Goal: Obtain resource: Obtain resource

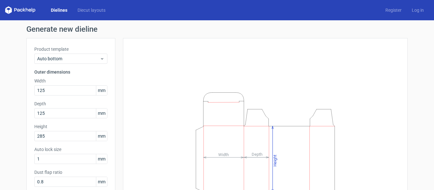
scroll to position [50, 0]
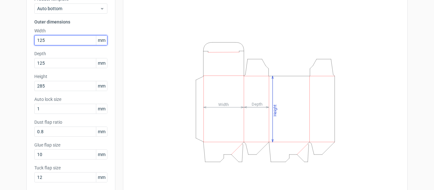
click at [71, 37] on input "125" at bounding box center [70, 40] width 73 height 10
type input "1"
type input "107"
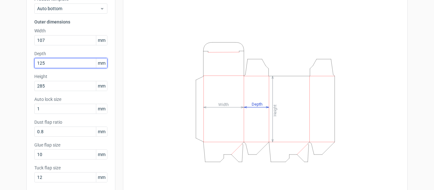
click at [60, 59] on input "125" at bounding box center [70, 63] width 73 height 10
type input "1"
type input "35"
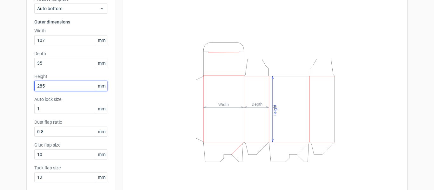
click at [52, 83] on input "285" at bounding box center [70, 86] width 73 height 10
type input "2"
type input "35"
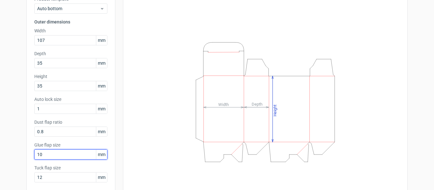
click at [51, 157] on input "10" at bounding box center [70, 155] width 73 height 10
type input "12"
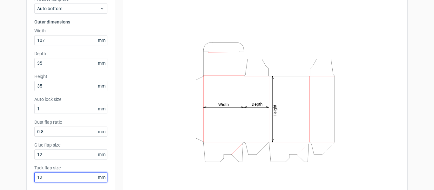
click at [46, 175] on input "12" at bounding box center [70, 177] width 73 height 10
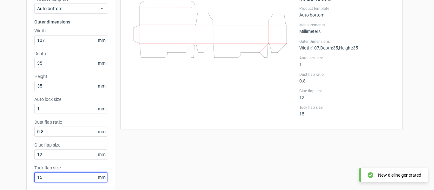
type input "15"
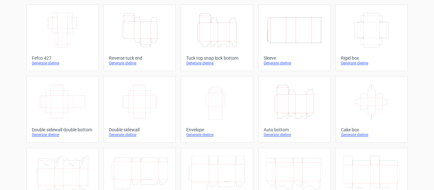
scroll to position [32, 0]
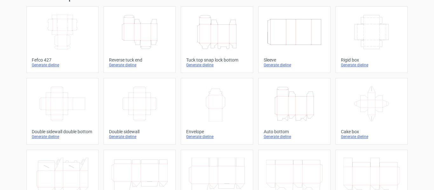
click at [146, 35] on icon "Height Depth Width" at bounding box center [139, 32] width 56 height 36
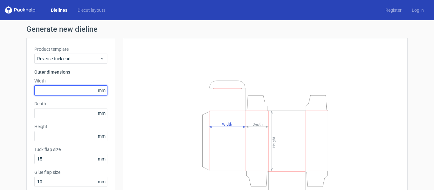
click at [56, 90] on input "text" at bounding box center [70, 90] width 73 height 10
type input "107"
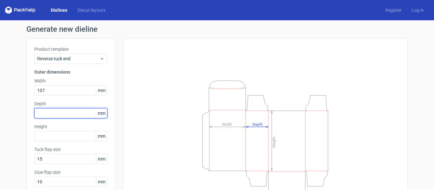
click at [52, 112] on input "text" at bounding box center [70, 113] width 73 height 10
type input "35"
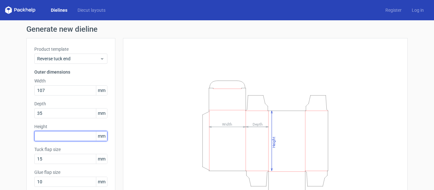
click at [47, 138] on input "text" at bounding box center [70, 136] width 73 height 10
type input "35"
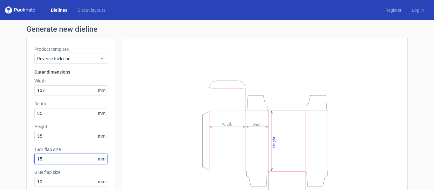
click at [53, 159] on input "15" at bounding box center [70, 159] width 73 height 10
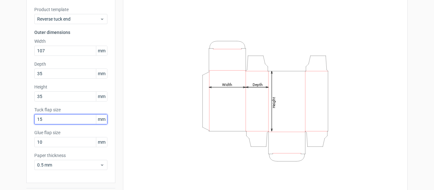
scroll to position [42, 0]
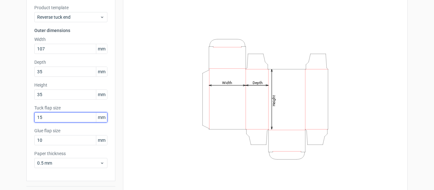
click at [53, 117] on input "15" at bounding box center [70, 117] width 73 height 10
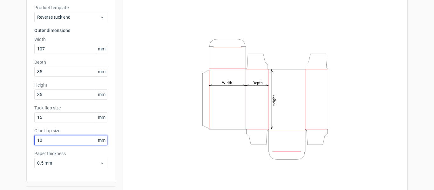
click at [48, 142] on input "10" at bounding box center [70, 140] width 73 height 10
type input "12"
click at [158, 134] on div "Height Depth Width" at bounding box center [265, 99] width 269 height 190
click at [117, 135] on div "Height Depth Width" at bounding box center [261, 100] width 292 height 206
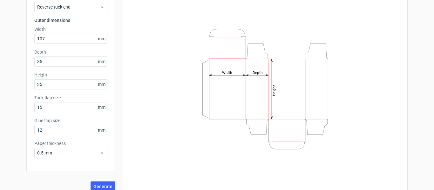
scroll to position [58, 0]
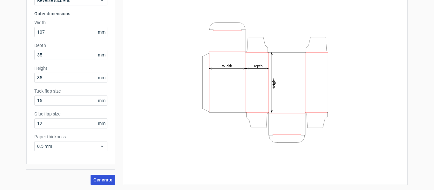
click at [103, 178] on span "Generate" at bounding box center [102, 180] width 19 height 4
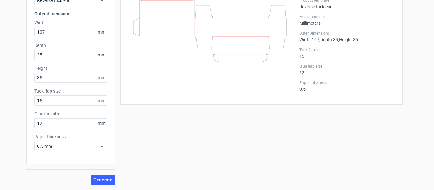
click at [422, 57] on div "Generate new dieline Product template Reverse tuck end Outer dimensions Width 1…" at bounding box center [217, 76] width 434 height 228
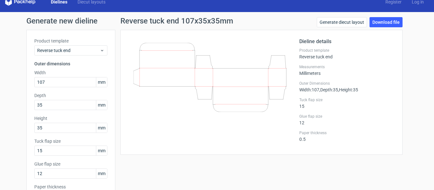
scroll to position [7, 0]
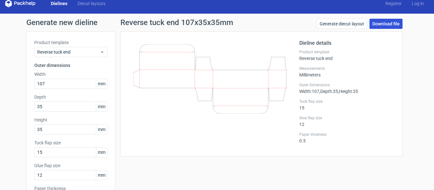
click at [381, 24] on link "Download file" at bounding box center [385, 24] width 33 height 10
